Goal: Transaction & Acquisition: Purchase product/service

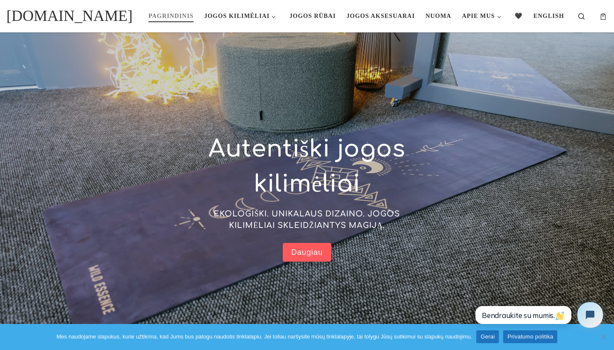
click at [534, 340] on link "Privatumo politika" at bounding box center [531, 336] width 54 height 13
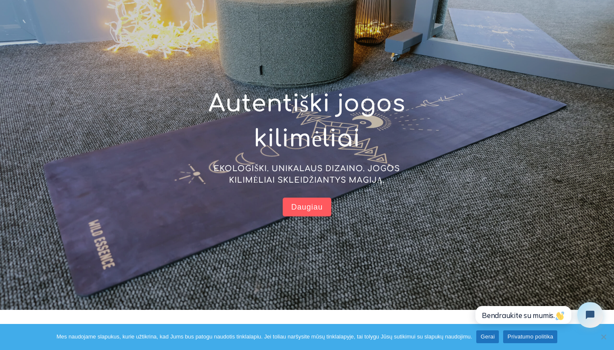
scroll to position [61, 0]
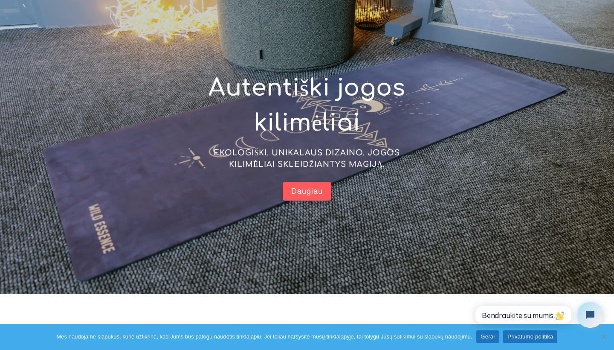
click at [491, 337] on link "Gerai" at bounding box center [488, 336] width 23 height 13
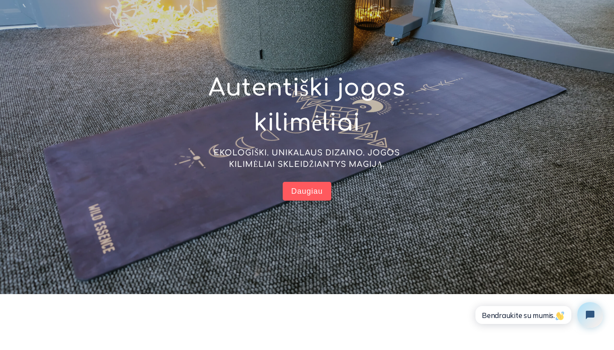
click at [308, 192] on span "Daugiau" at bounding box center [307, 191] width 32 height 10
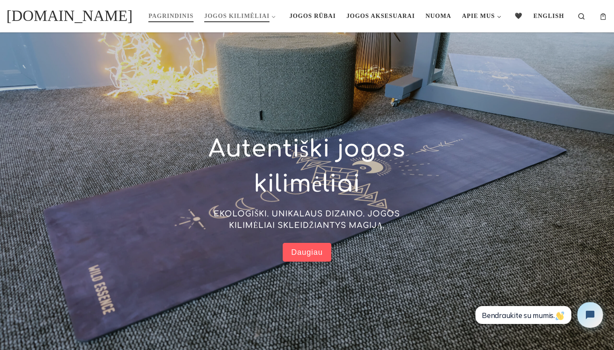
click at [250, 12] on span "Jogos kilimėliai" at bounding box center [236, 15] width 65 height 16
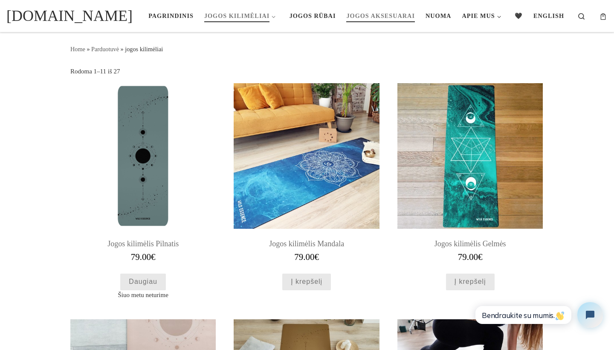
click at [389, 15] on span "Jogos aksesuarai" at bounding box center [381, 15] width 69 height 16
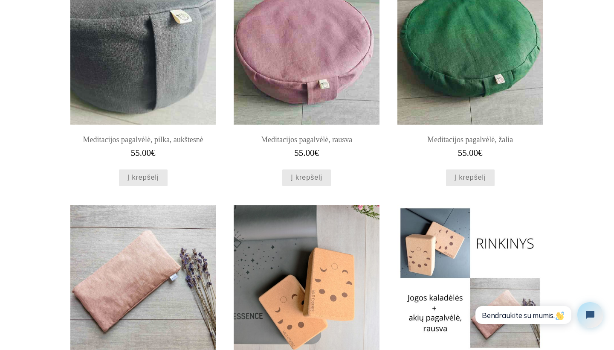
scroll to position [331, 0]
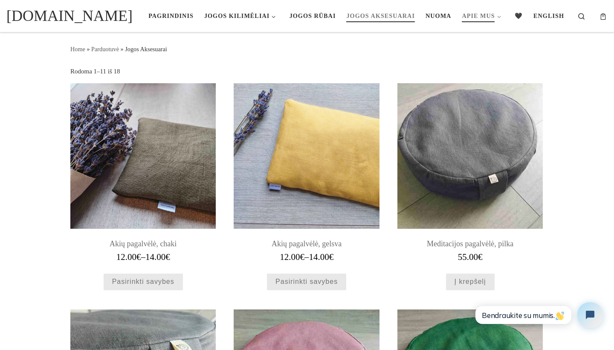
click at [492, 15] on span "Apie mus" at bounding box center [478, 15] width 33 height 16
click at [485, 15] on span "Apie mus" at bounding box center [478, 15] width 33 height 16
